Goal: Task Accomplishment & Management: Manage account settings

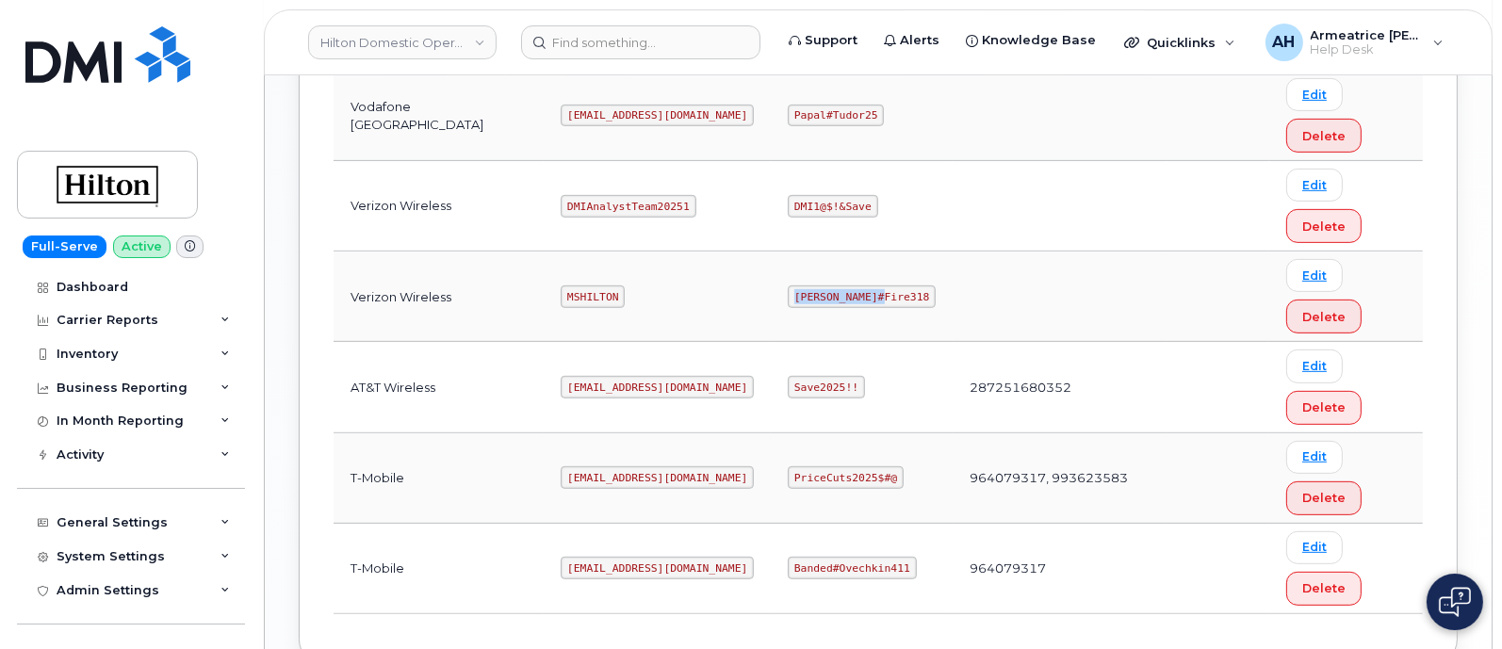
scroll to position [1152, 0]
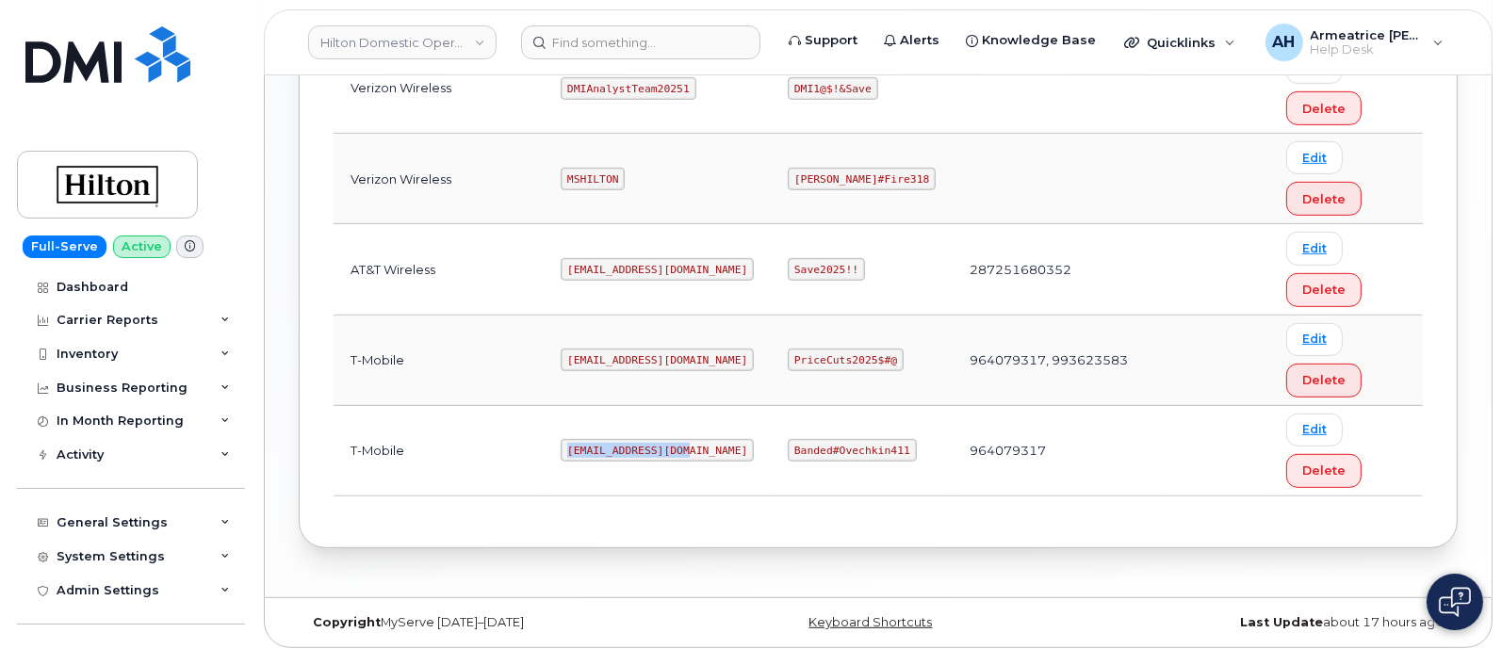
drag, startPoint x: 546, startPoint y: 449, endPoint x: 664, endPoint y: 446, distance: 118.8
click at [664, 446] on td "[EMAIL_ADDRESS][DOMAIN_NAME]" at bounding box center [657, 451] width 227 height 90
copy code "[EMAIL_ADDRESS][DOMAIN_NAME]"
drag, startPoint x: 770, startPoint y: 442, endPoint x: 865, endPoint y: 453, distance: 95.9
click at [865, 453] on code "Banded#Ovechkin411" at bounding box center [852, 450] width 128 height 23
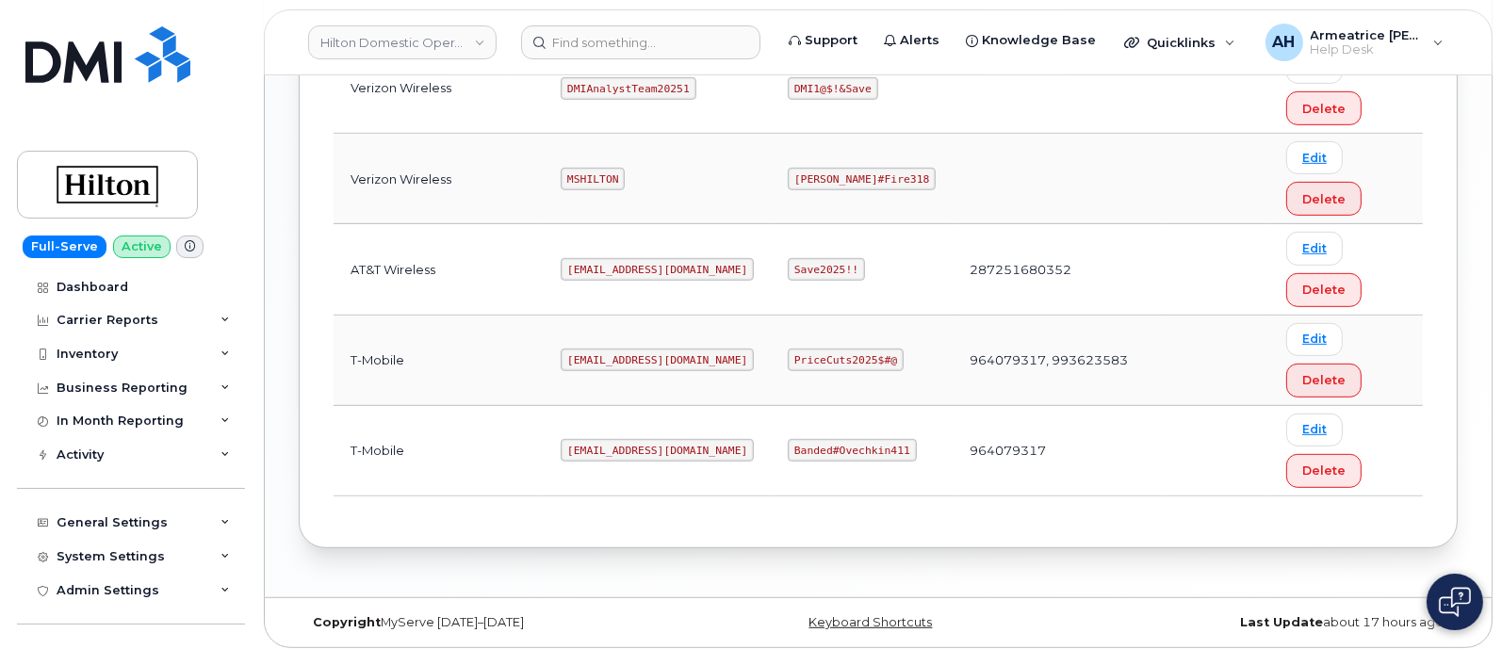
click at [873, 447] on code "Banded#Ovechkin411" at bounding box center [852, 450] width 128 height 23
drag, startPoint x: 768, startPoint y: 445, endPoint x: 880, endPoint y: 442, distance: 112.2
click at [880, 442] on code "Banded#Ovechkin411" at bounding box center [852, 450] width 128 height 23
copy code "Banded#Ovechkin411"
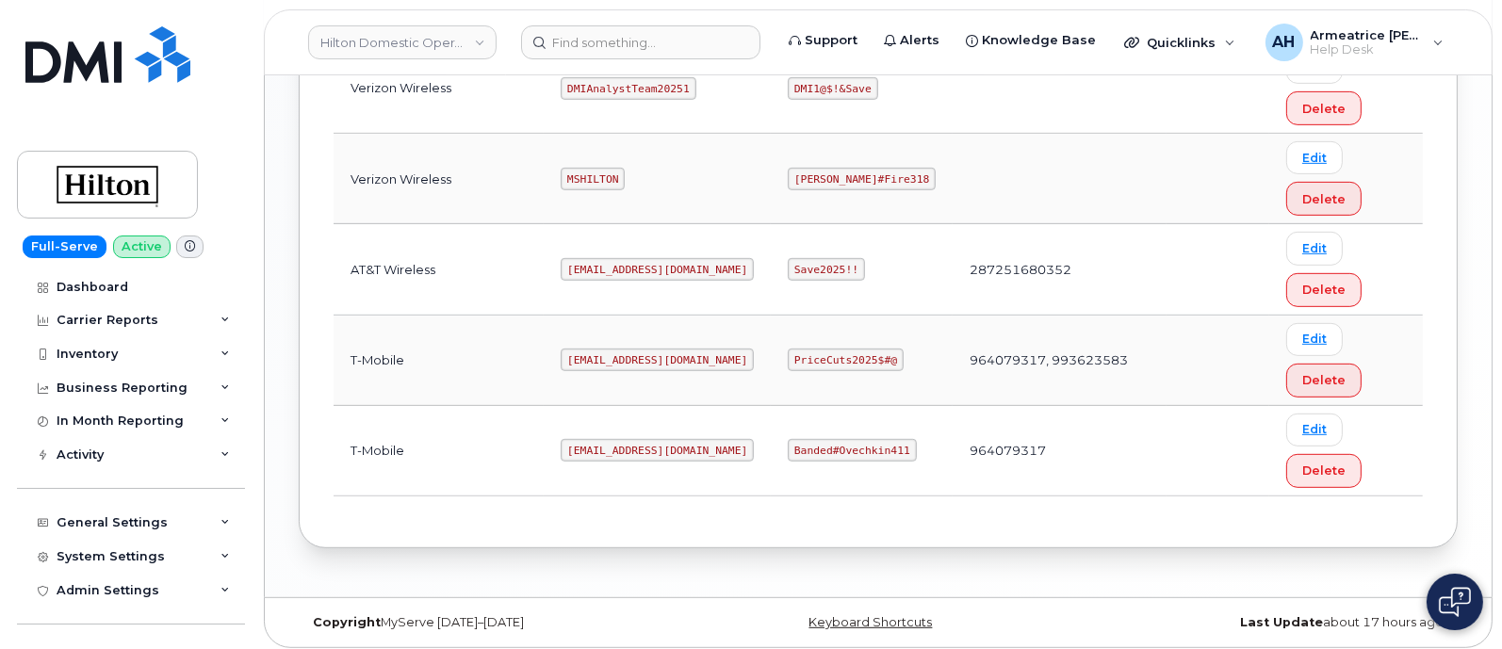
click at [771, 487] on td "Banded#Ovechkin411" at bounding box center [862, 451] width 182 height 90
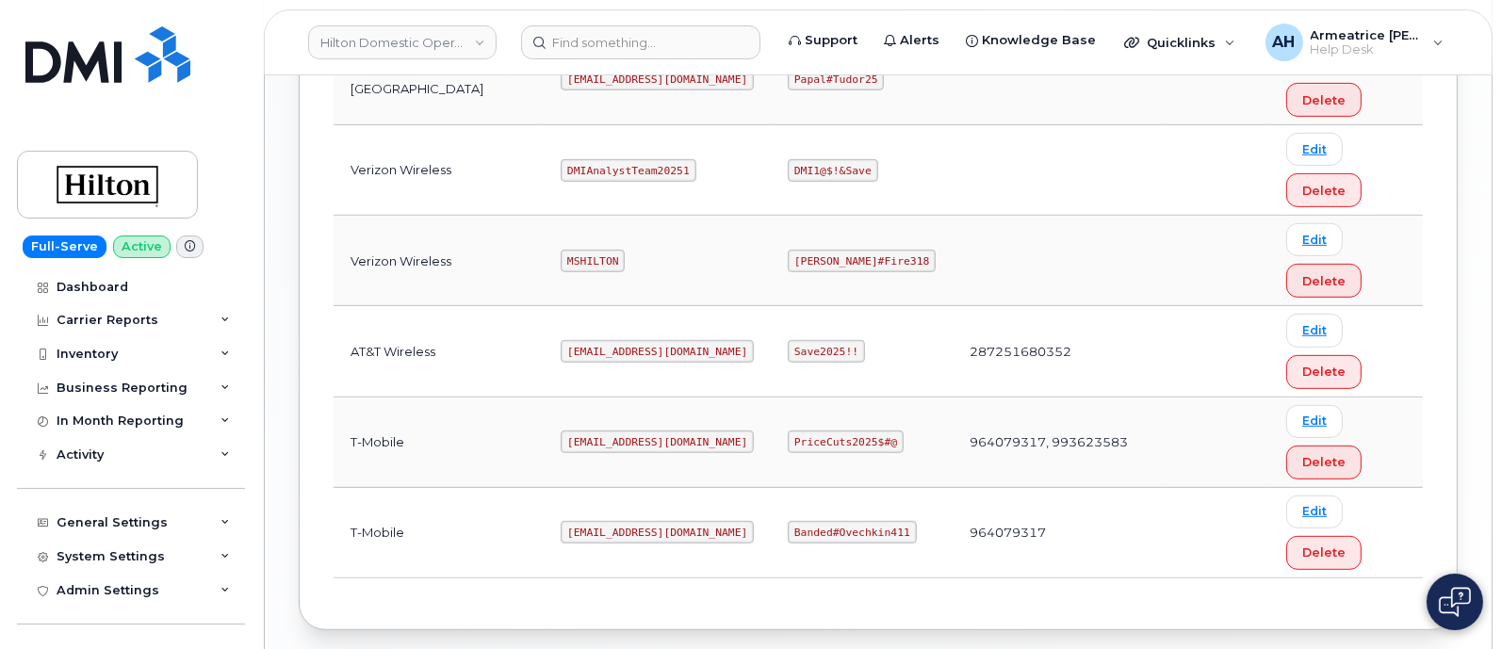
scroll to position [1034, 0]
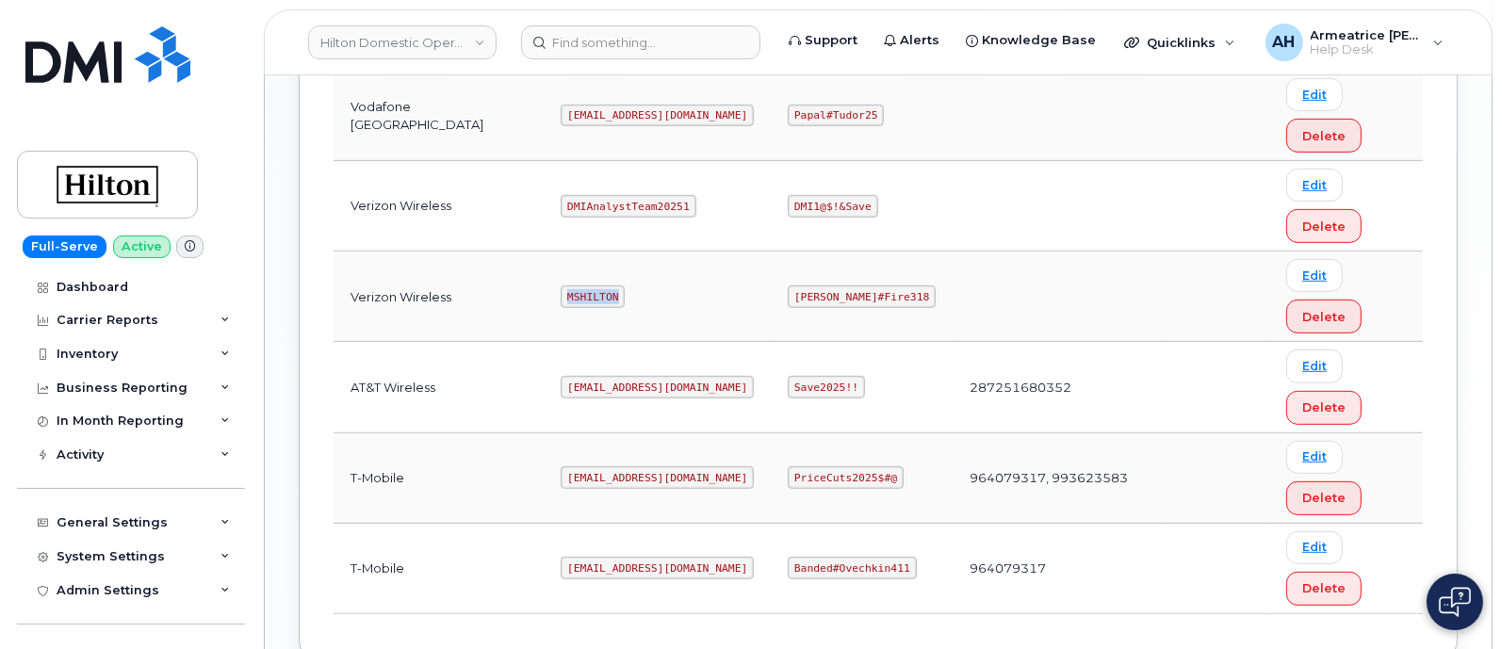
drag, startPoint x: 539, startPoint y: 293, endPoint x: 608, endPoint y: 293, distance: 68.8
click at [608, 293] on td "MSHILTON" at bounding box center [657, 297] width 227 height 90
copy code "MSHILTON"
drag, startPoint x: 763, startPoint y: 292, endPoint x: 870, endPoint y: 289, distance: 106.5
click at [870, 289] on td "[PERSON_NAME]#Fire318" at bounding box center [862, 297] width 182 height 90
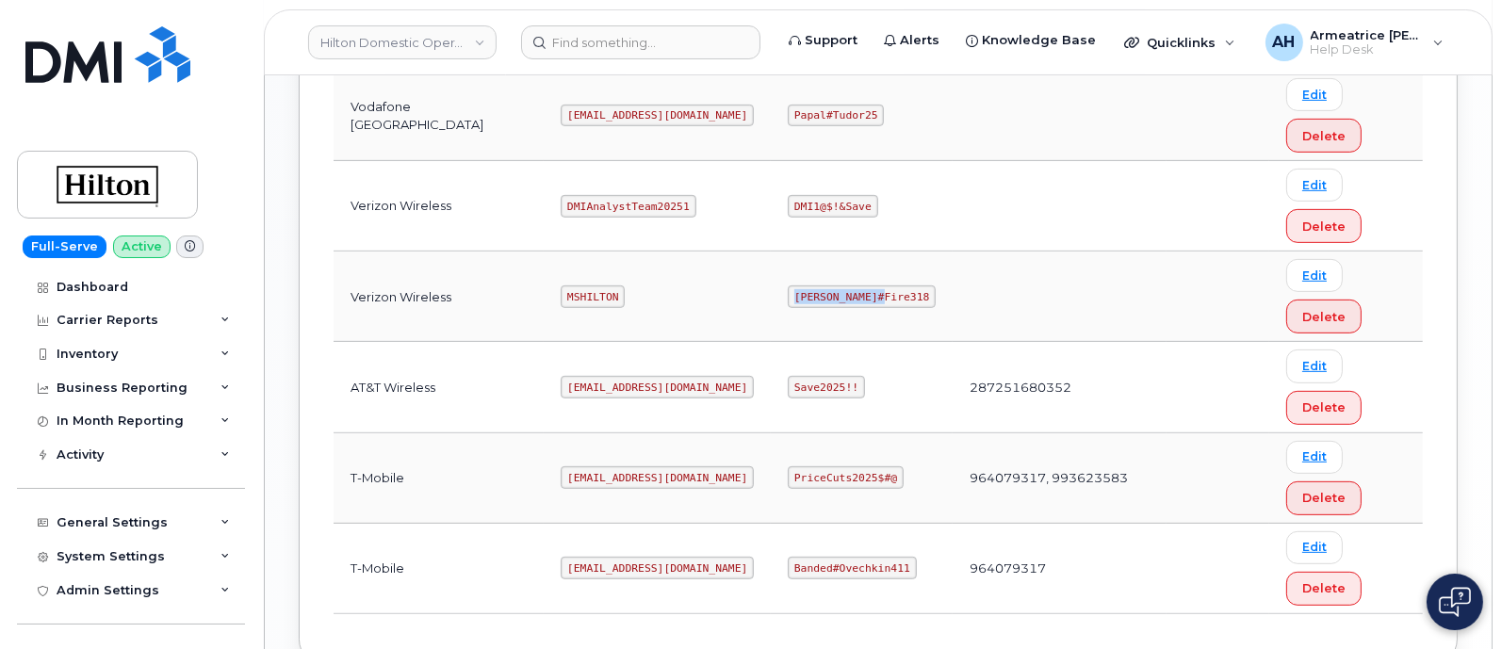
copy code "[PERSON_NAME]#Fire318"
